Goal: Task Accomplishment & Management: Use online tool/utility

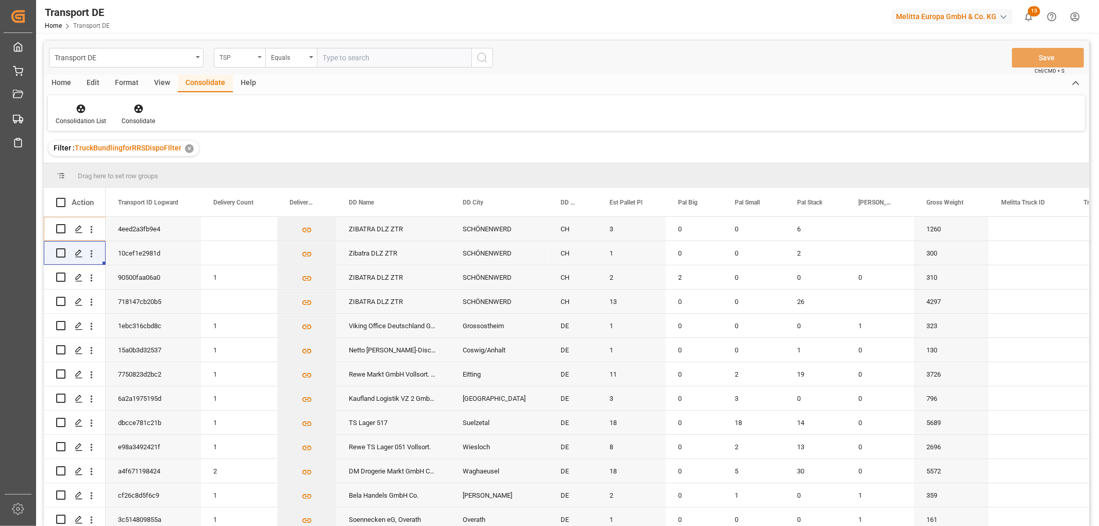
click at [228, 55] on div "TSP" at bounding box center [236, 56] width 35 height 12
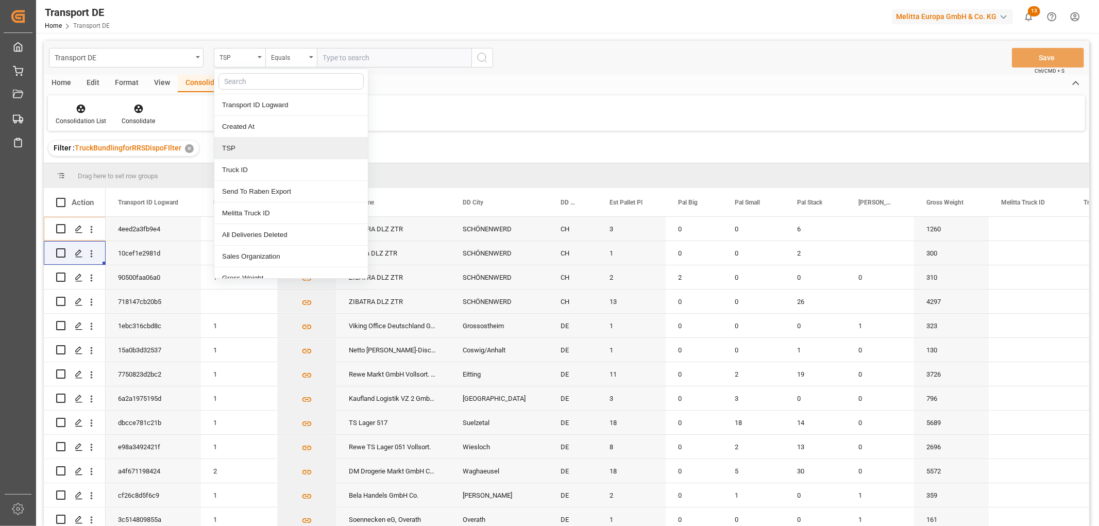
click at [237, 148] on div "TSP" at bounding box center [291, 149] width 154 height 22
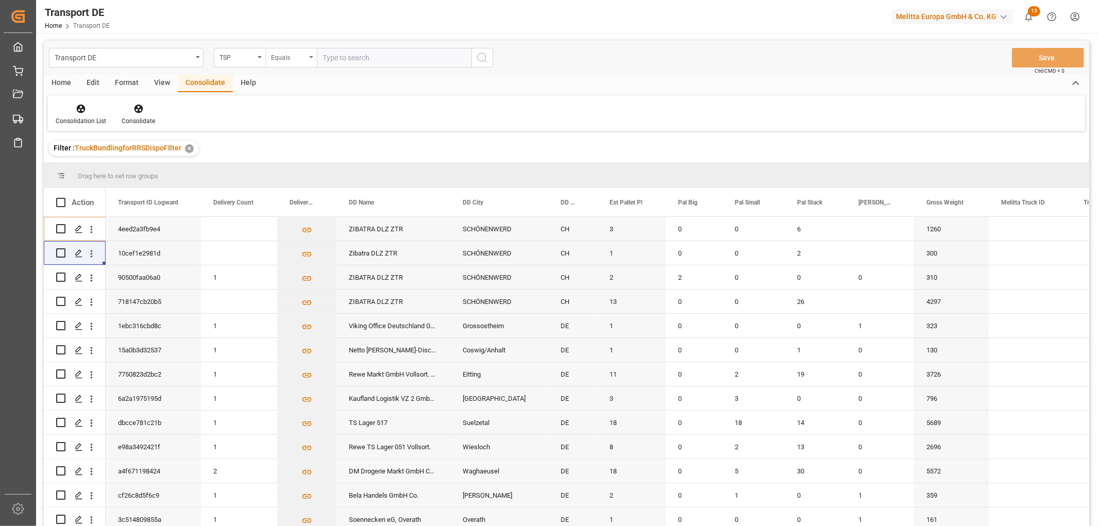
click at [282, 60] on div "Equals" at bounding box center [288, 56] width 35 height 12
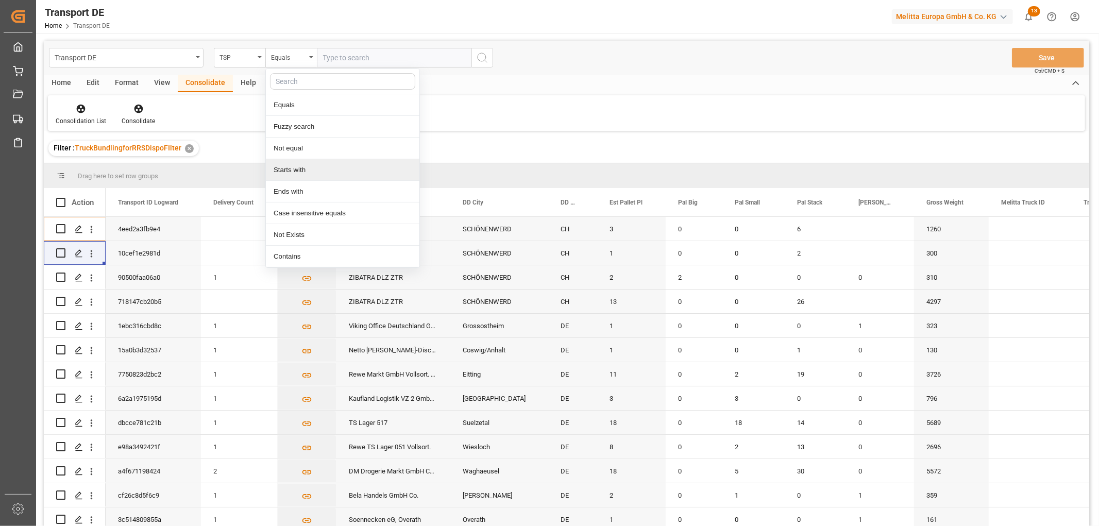
click at [292, 172] on div "Starts with" at bounding box center [343, 170] width 154 height 22
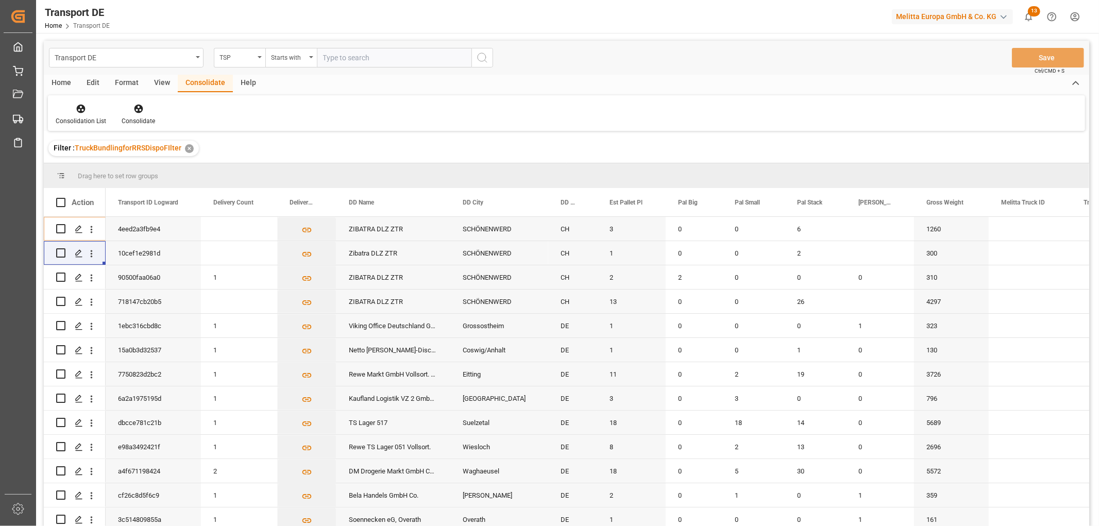
click at [337, 57] on input "text" at bounding box center [394, 58] width 155 height 20
type input "Self pickup DE"
click at [482, 60] on icon "search button" at bounding box center [482, 58] width 12 height 12
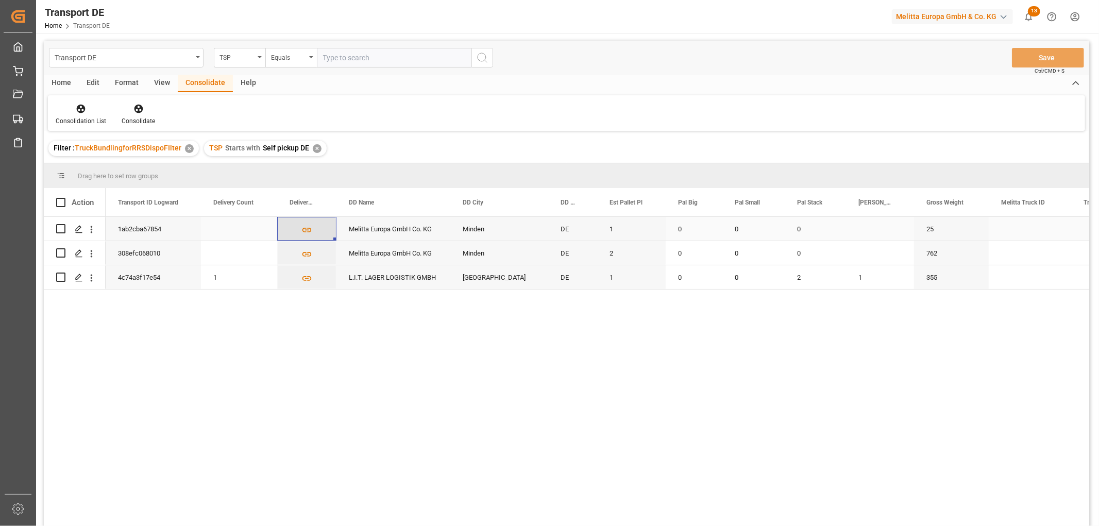
click at [307, 230] on icon "Press SPACE to select this row." at bounding box center [306, 230] width 11 height 11
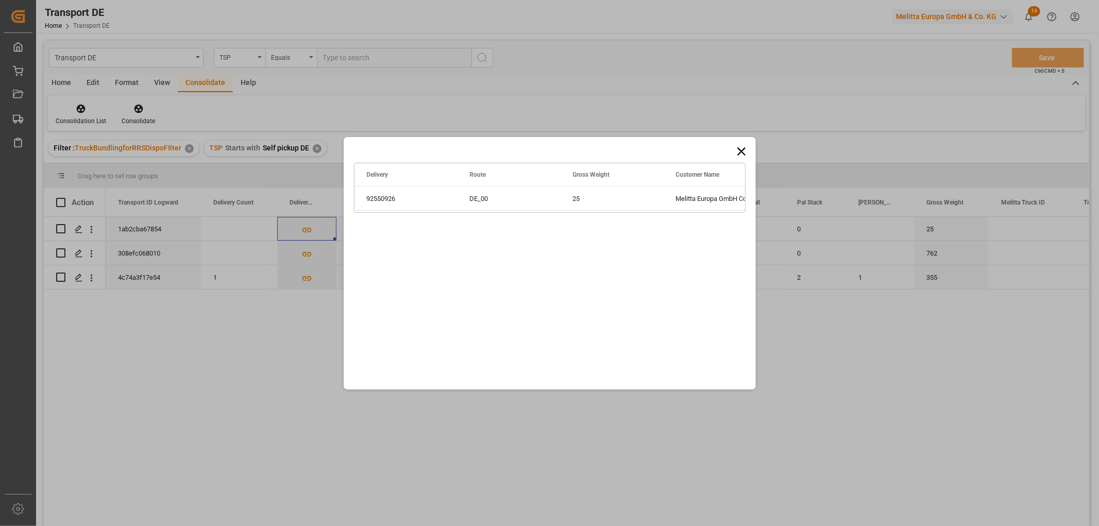
click at [742, 151] on icon at bounding box center [741, 151] width 8 height 8
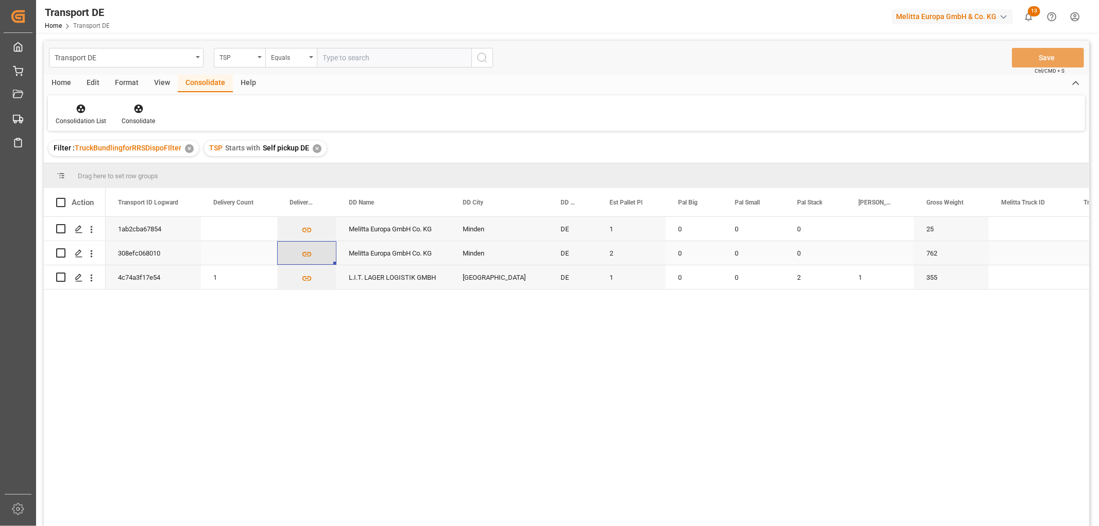
click at [309, 253] on icon "Press SPACE to select this row." at bounding box center [306, 254] width 11 height 11
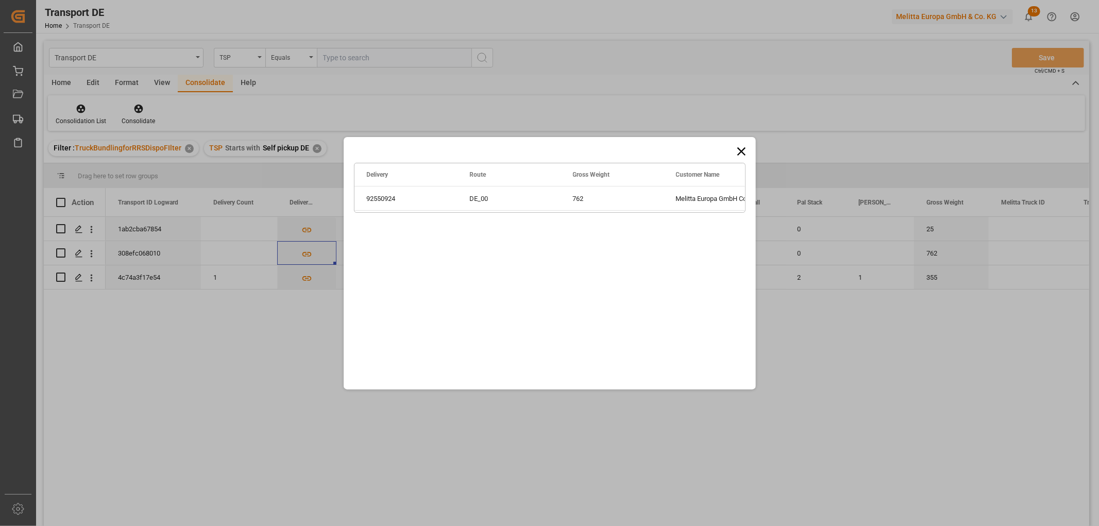
click at [741, 149] on icon at bounding box center [741, 151] width 14 height 14
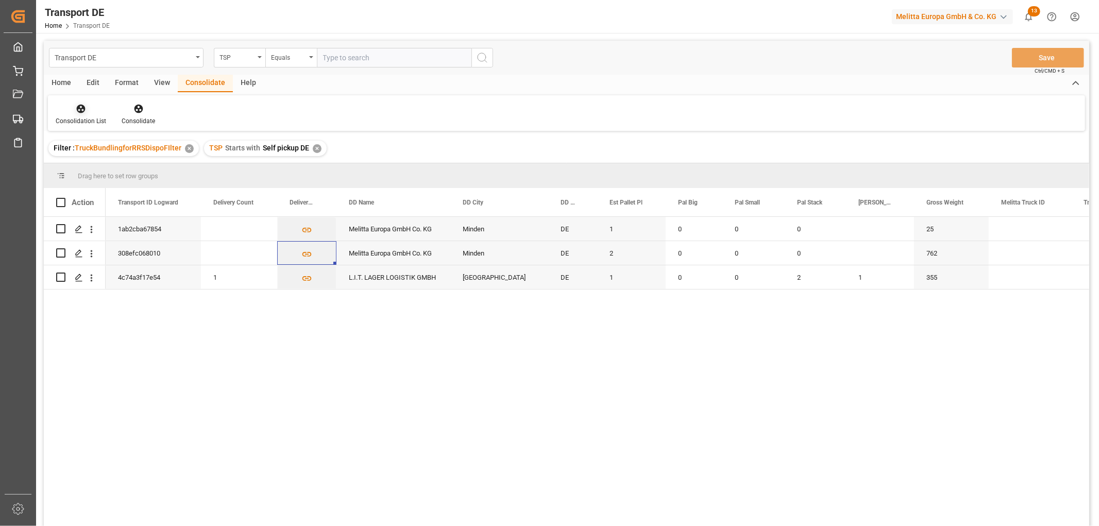
click at [84, 115] on div "Consolidation List" at bounding box center [81, 114] width 66 height 23
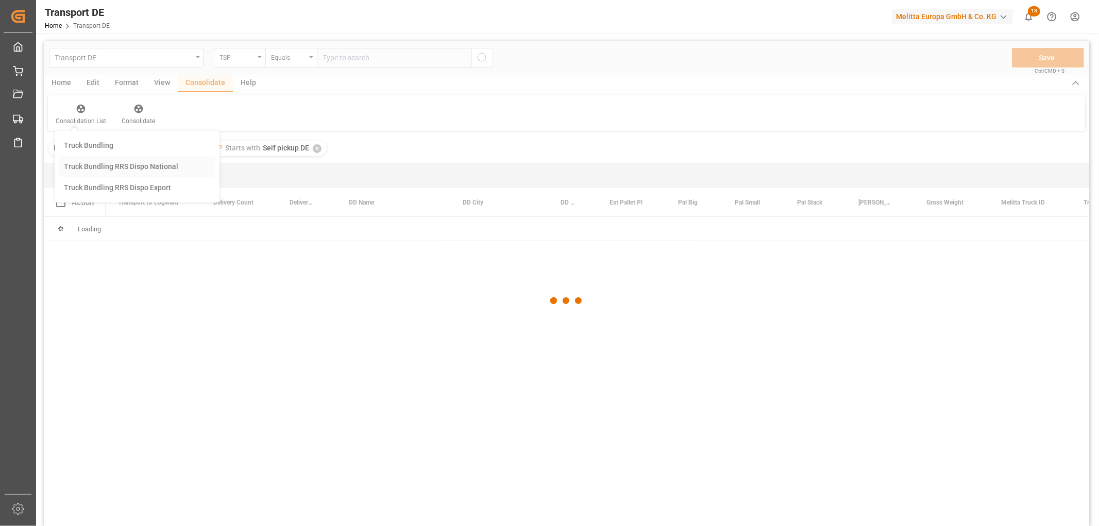
click at [85, 164] on div "Transport DE TSP Equals Save Ctrl/CMD + S Home Edit Format View Consolidate Hel…" at bounding box center [566, 297] width 1045 height 513
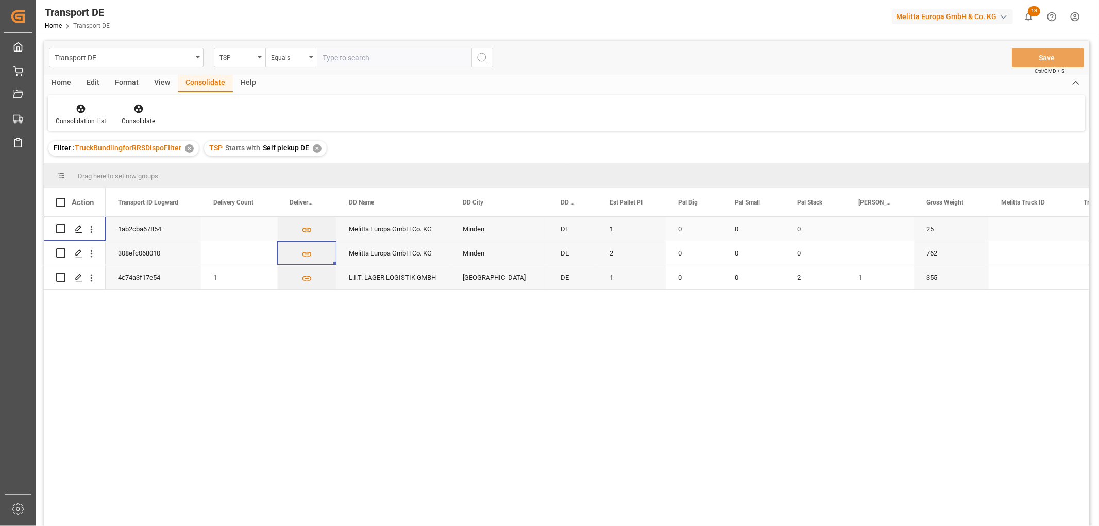
click at [58, 228] on input "Press Space to toggle row selection (unchecked)" at bounding box center [60, 228] width 9 height 9
checkbox input "true"
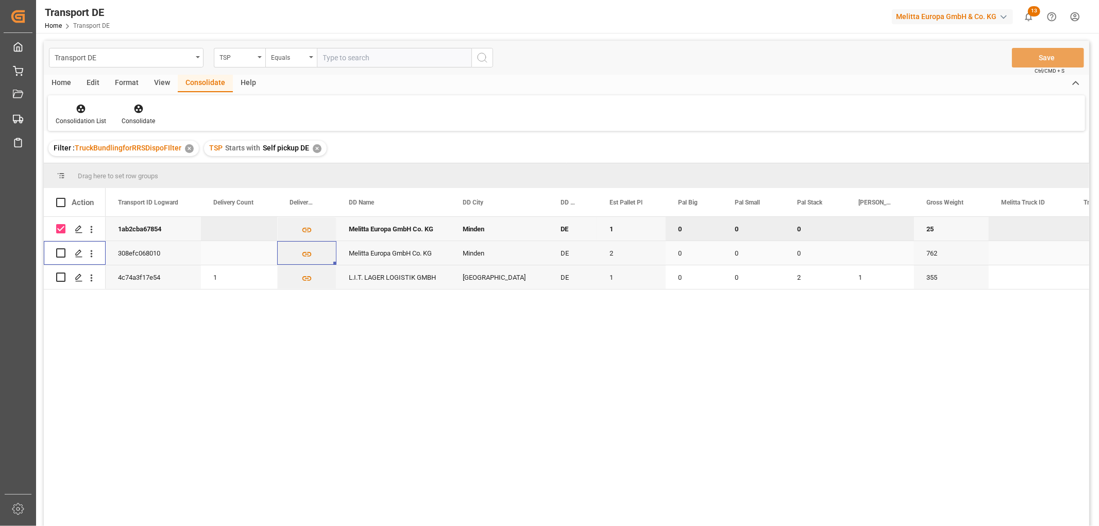
click at [59, 249] on input "Press Space to toggle row selection (unchecked)" at bounding box center [60, 252] width 9 height 9
checkbox input "true"
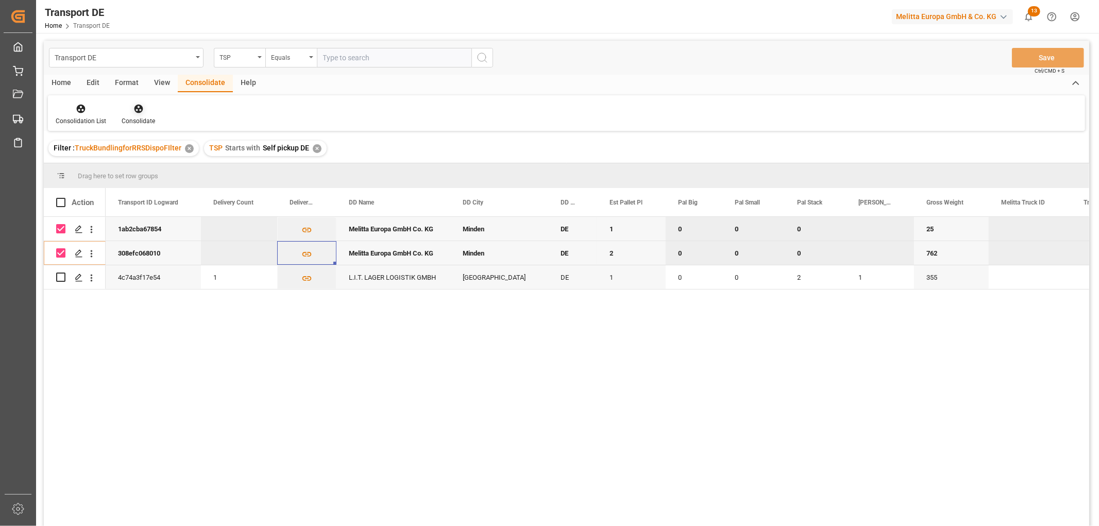
click at [137, 112] on icon at bounding box center [138, 109] width 9 height 9
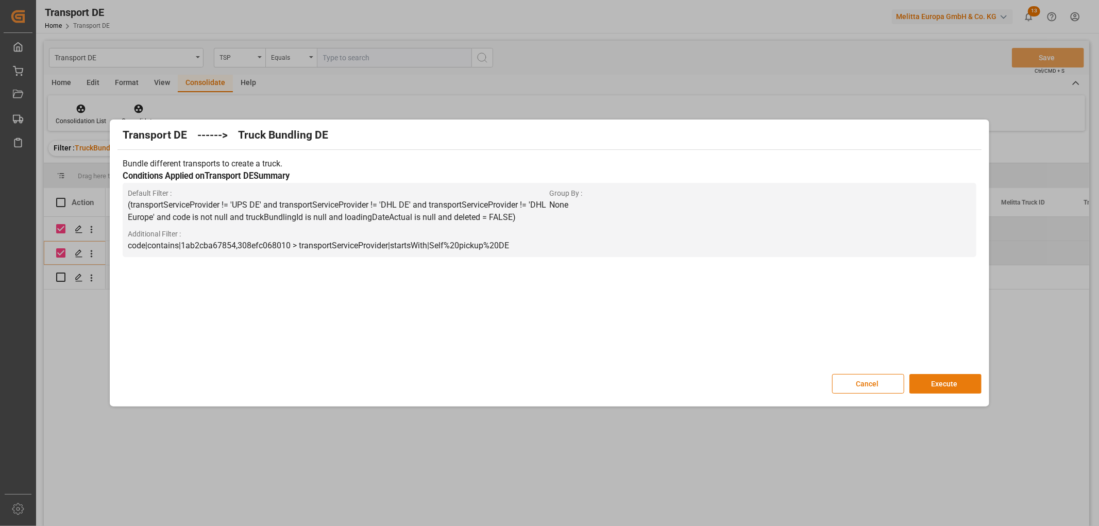
click at [948, 379] on button "Execute" at bounding box center [945, 384] width 72 height 20
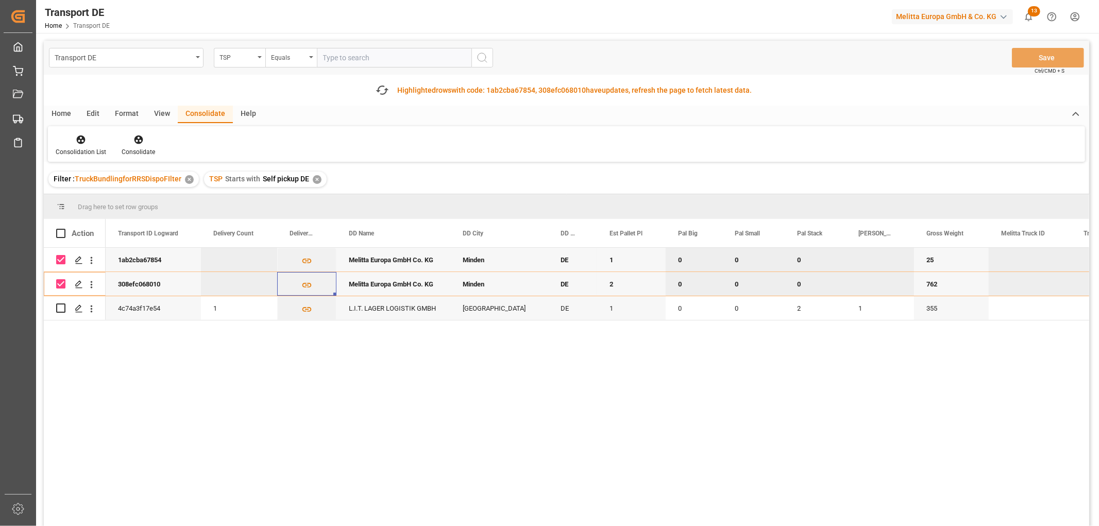
click at [60, 258] on input "Press Space to toggle row selection (checked)" at bounding box center [60, 259] width 9 height 9
checkbox input "false"
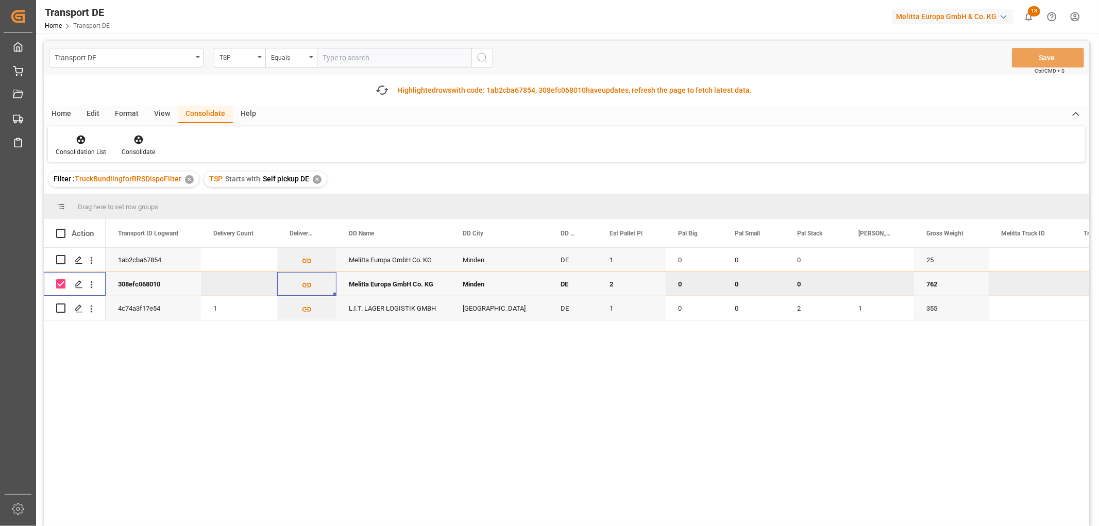
click at [61, 282] on input "Press Space to toggle row selection (checked)" at bounding box center [60, 283] width 9 height 9
checkbox input "false"
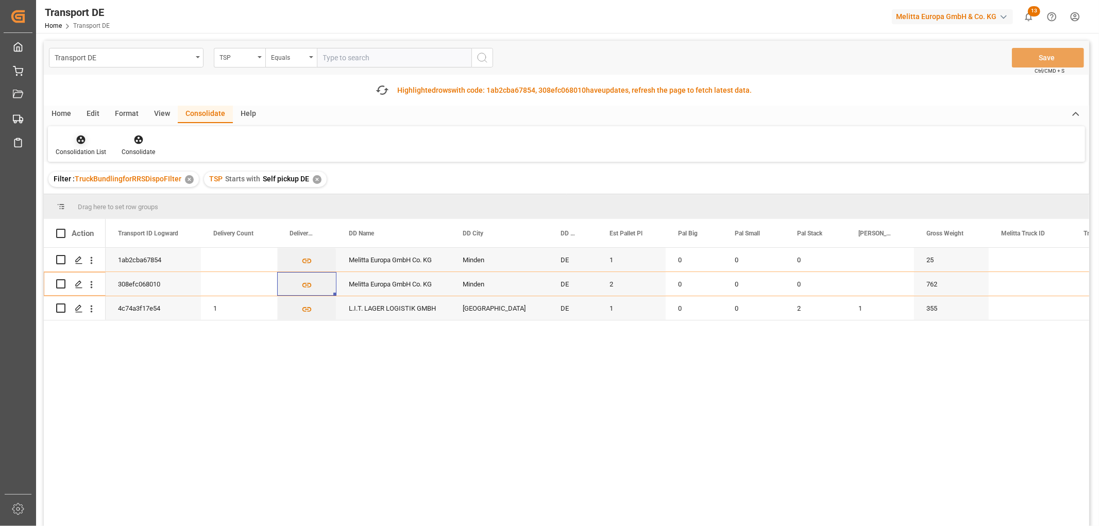
click at [79, 138] on icon at bounding box center [81, 139] width 10 height 10
click at [89, 197] on div "Transport DE TSP Equals Save Ctrl/CMD + S Fetch latest updates Highlighted rows…" at bounding box center [566, 313] width 1045 height 544
